Goal: Task Accomplishment & Management: Manage account settings

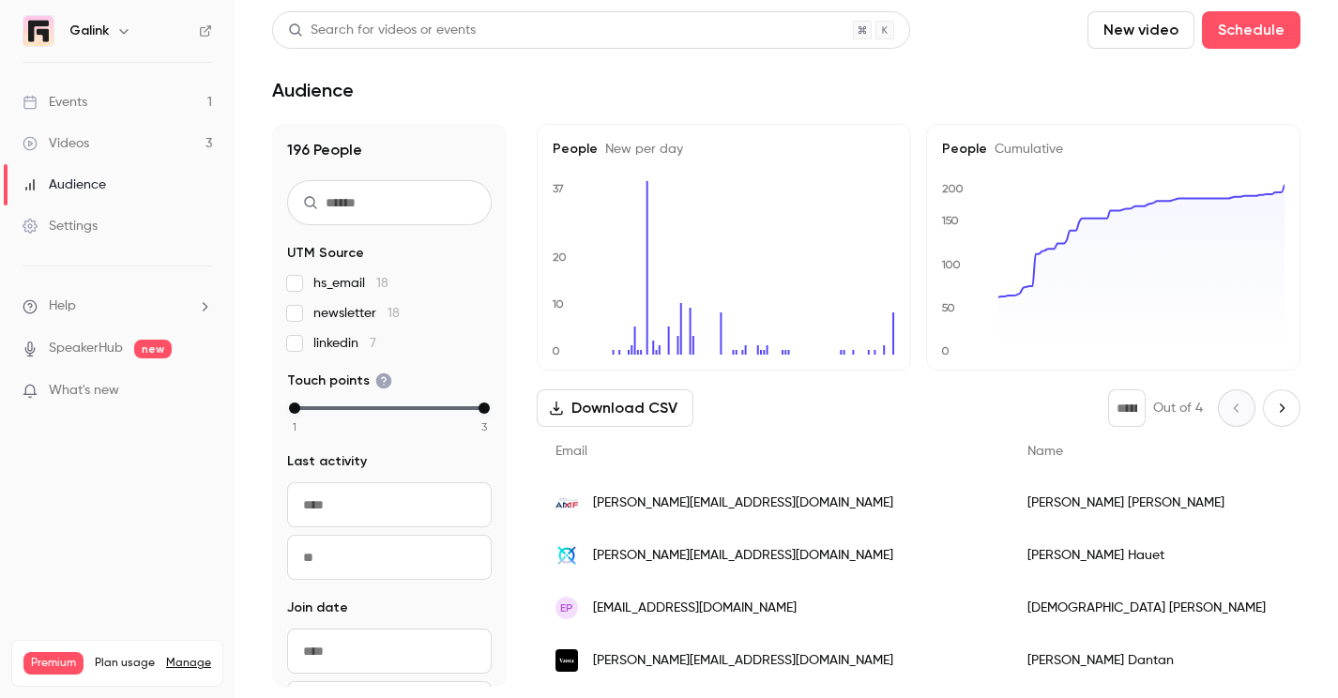
click at [161, 107] on link "Events 1" at bounding box center [117, 102] width 235 height 41
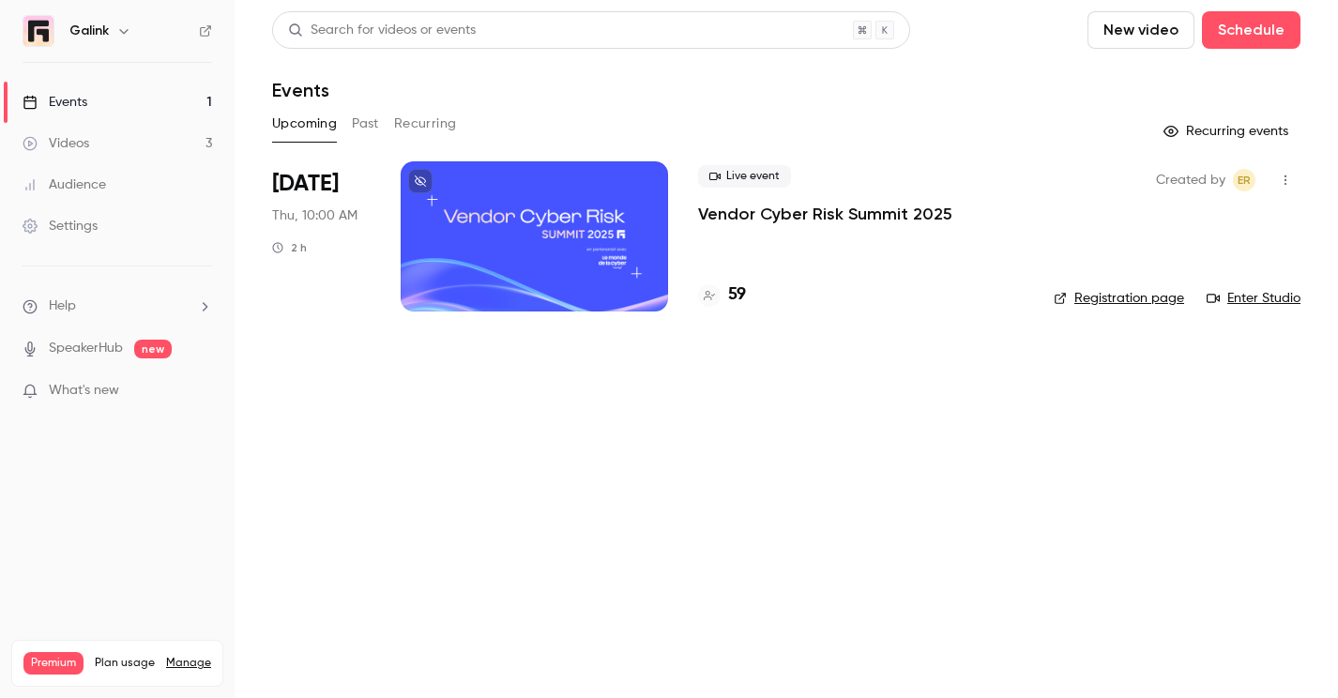
click at [733, 224] on p "Vendor Cyber Risk Summit 2025" at bounding box center [825, 214] width 254 height 23
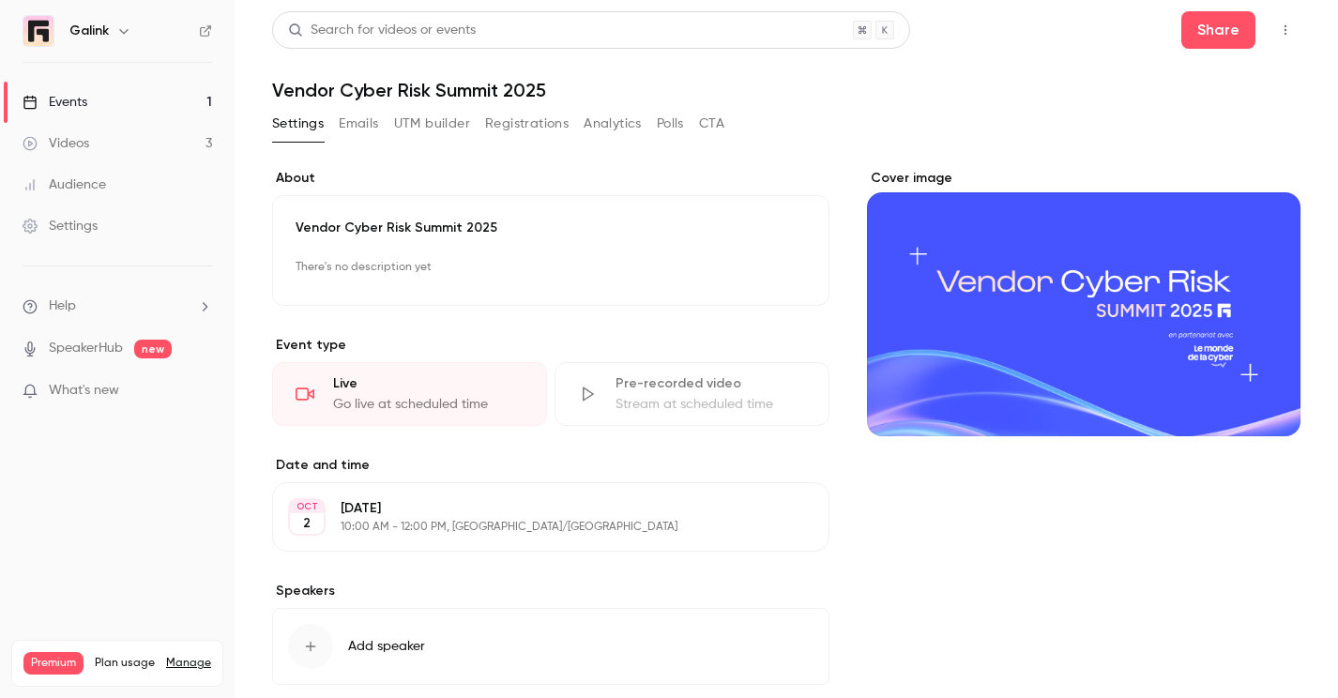
click at [547, 125] on button "Registrations" at bounding box center [526, 124] width 83 height 30
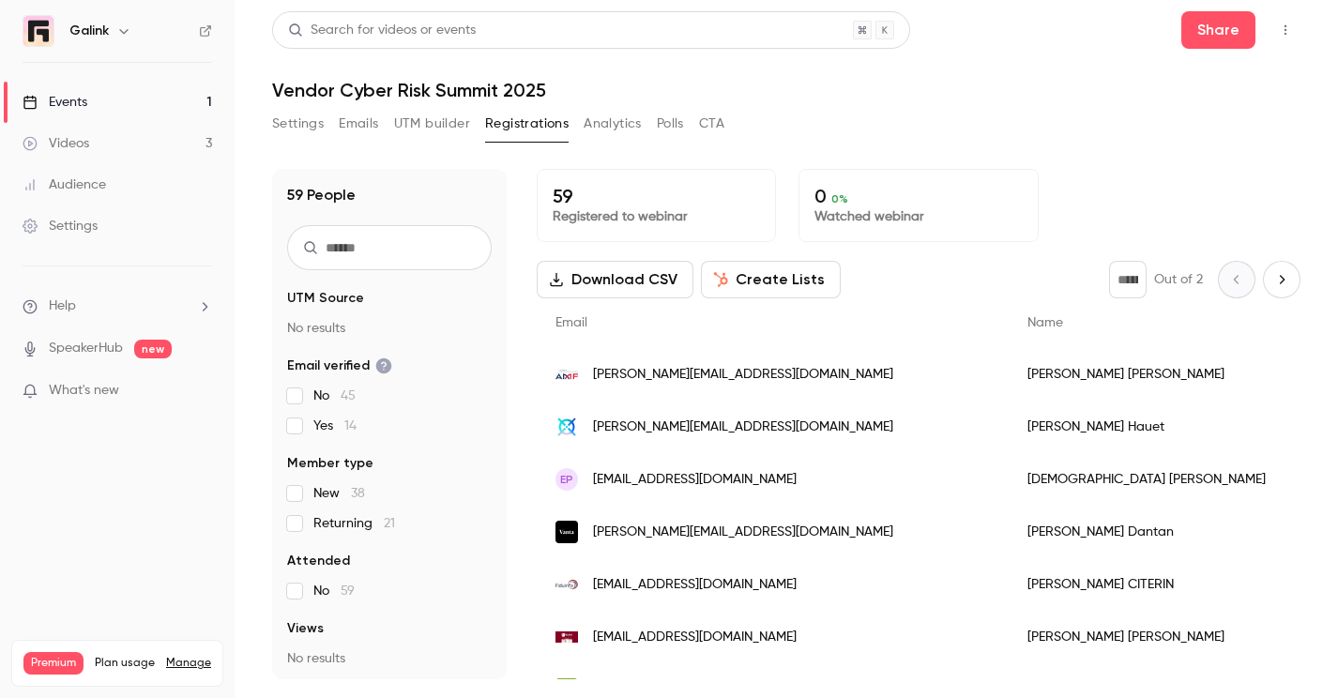
click at [283, 120] on button "Settings" at bounding box center [298, 124] width 52 height 30
